Goal: Task Accomplishment & Management: Manage account settings

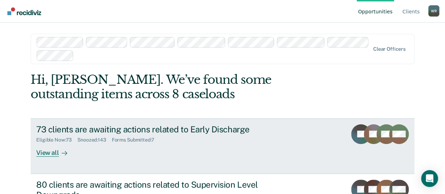
click at [128, 129] on div "73 clients are awaiting actions related to Early Discharge" at bounding box center [159, 129] width 247 height 10
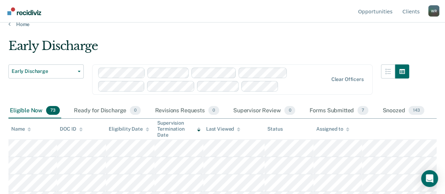
scroll to position [35, 0]
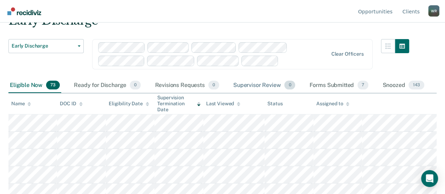
click at [261, 81] on div "Supervisor Review 0" at bounding box center [264, 85] width 65 height 15
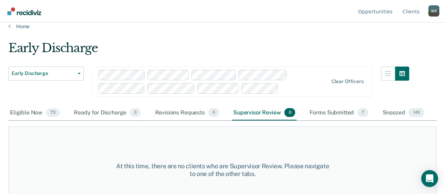
scroll to position [0, 0]
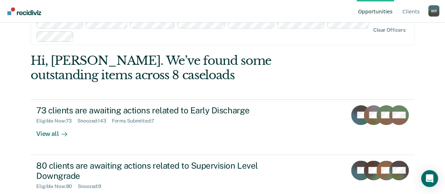
scroll to position [35, 0]
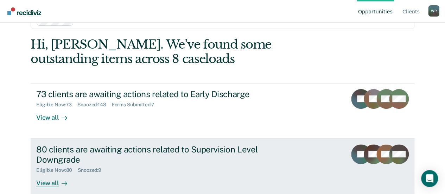
click at [147, 151] on div "80 clients are awaiting actions related to Supervision Level Downgrade" at bounding box center [159, 154] width 247 height 20
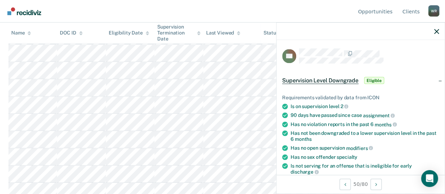
click at [233, 13] on nav "Opportunities Client s [PERSON_NAME] [PERSON_NAME] Profile How it works Log Out" at bounding box center [223, 11] width 434 height 22
click at [437, 30] on icon "button" at bounding box center [436, 31] width 5 height 5
